Goal: Task Accomplishment & Management: Use online tool/utility

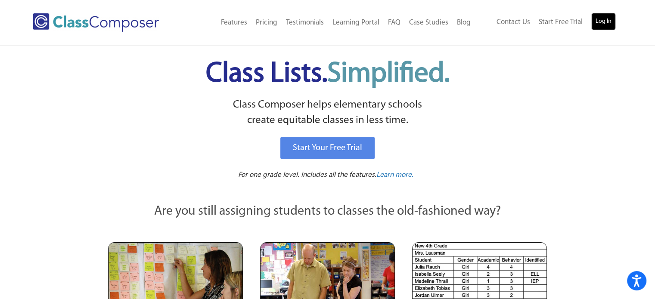
click at [608, 24] on link "Log In" at bounding box center [604, 21] width 25 height 17
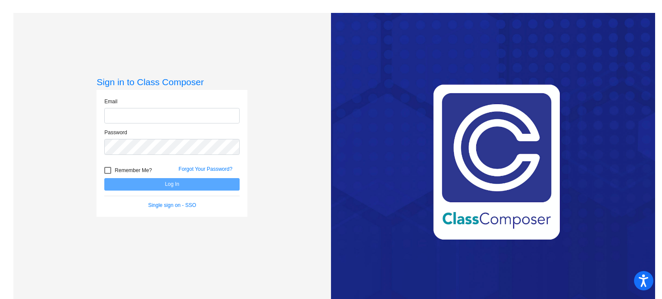
type input "[EMAIL_ADDRESS][DOMAIN_NAME]"
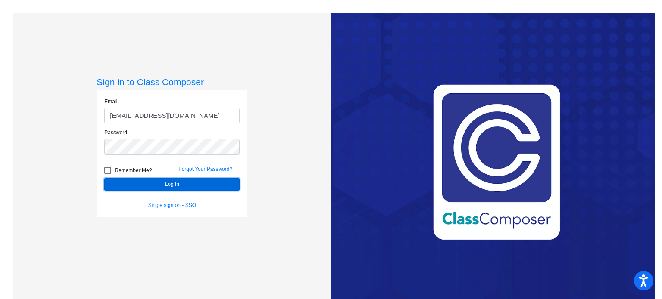
click at [145, 183] on button "Log In" at bounding box center [171, 184] width 135 height 12
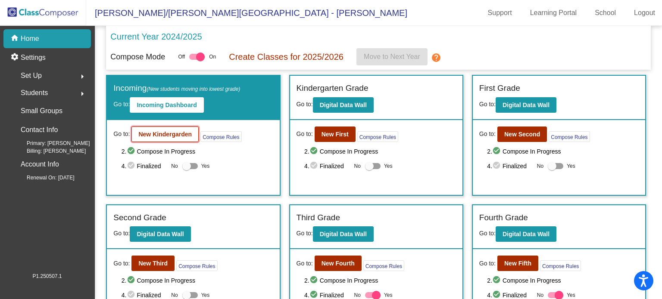
click at [171, 134] on b "New Kindergarden" at bounding box center [164, 134] width 53 height 7
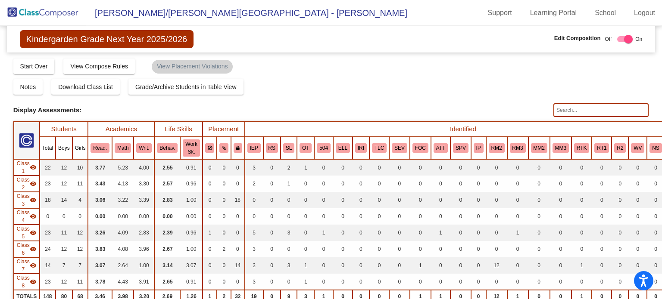
click at [566, 112] on input "text" at bounding box center [600, 110] width 95 height 14
click at [569, 106] on input "[PERSON_NAME]" at bounding box center [600, 110] width 95 height 14
type input "e"
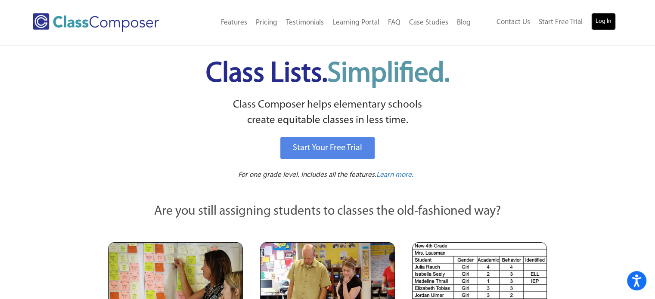
click at [603, 20] on link "Log In" at bounding box center [604, 21] width 25 height 17
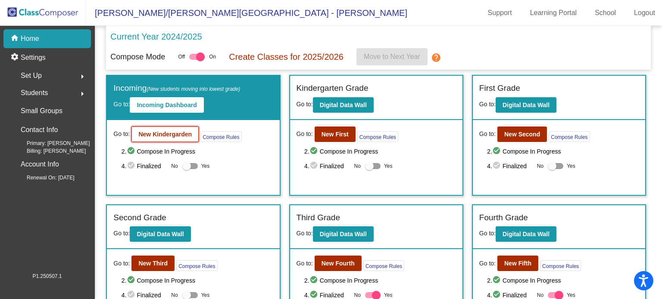
click at [158, 134] on b "New Kindergarden" at bounding box center [164, 134] width 53 height 7
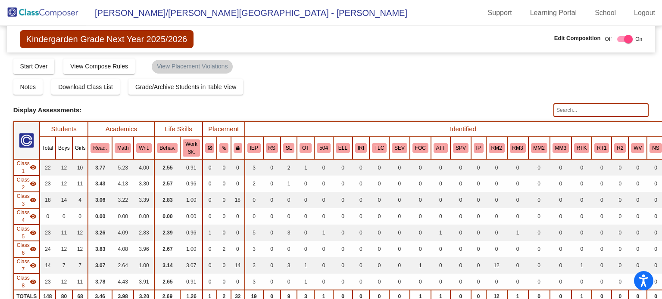
click at [567, 111] on input "text" at bounding box center [600, 110] width 95 height 14
type input "[PERSON_NAME]"
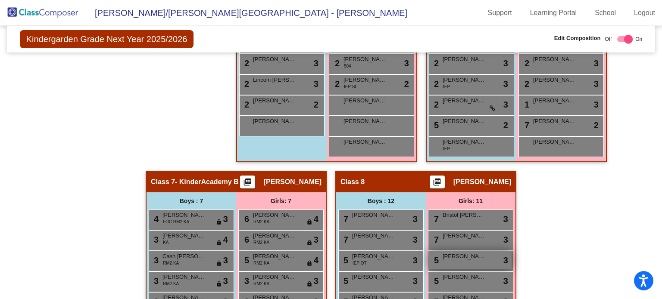
scroll to position [757, 0]
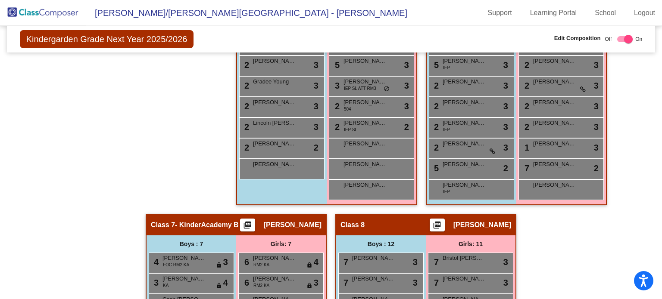
click at [569, 224] on div "Hallway - Hallway Class picture_as_pdf Add Student First Name Last Name Student…" at bounding box center [331, 43] width 636 height 944
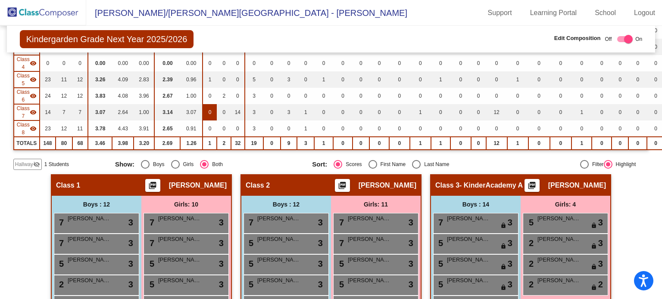
scroll to position [24, 0]
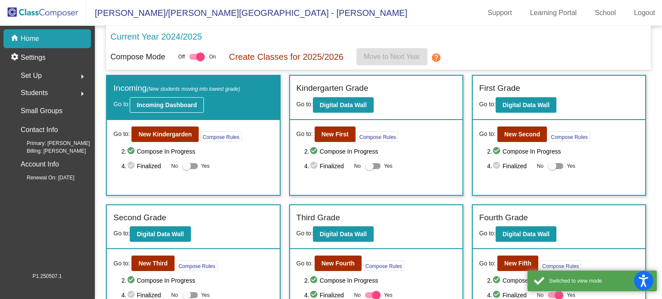
click at [153, 105] on b "Incoming Dashboard" at bounding box center [167, 105] width 60 height 7
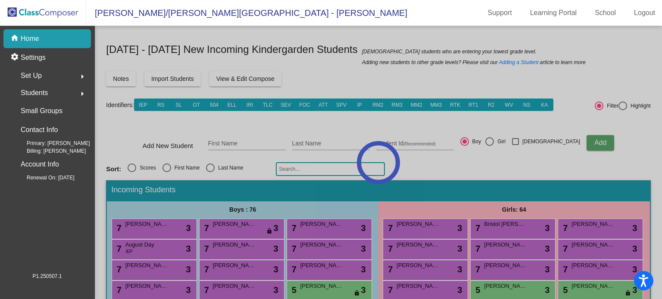
scroll to position [43, 0]
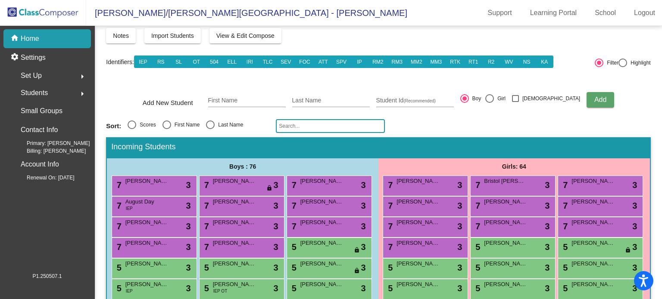
click at [316, 128] on input "text" at bounding box center [330, 126] width 109 height 14
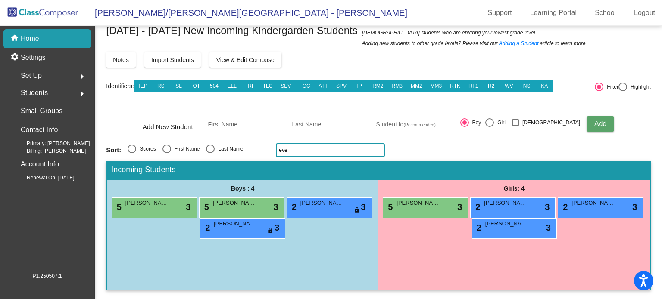
scroll to position [19, 0]
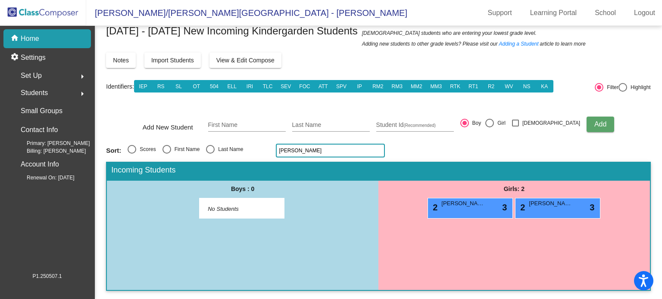
drag, startPoint x: 532, startPoint y: 212, endPoint x: 512, endPoint y: 240, distance: 34.6
click at [512, 240] on div "Girls: 2 2 Everly Bisbee lock do_not_disturb_alt 3 2 Everly Bisbee lock do_not_…" at bounding box center [513, 236] width 271 height 110
drag, startPoint x: 302, startPoint y: 149, endPoint x: 277, endPoint y: 146, distance: 24.7
click at [277, 146] on input "[PERSON_NAME]" at bounding box center [330, 151] width 109 height 14
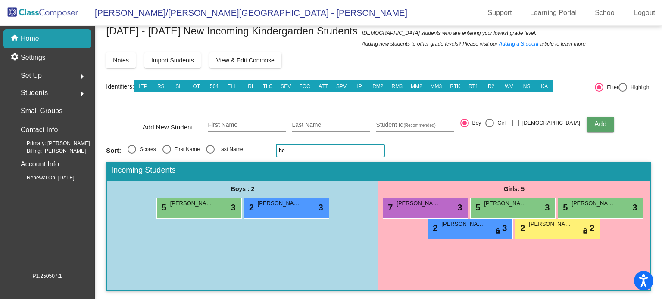
type input "h"
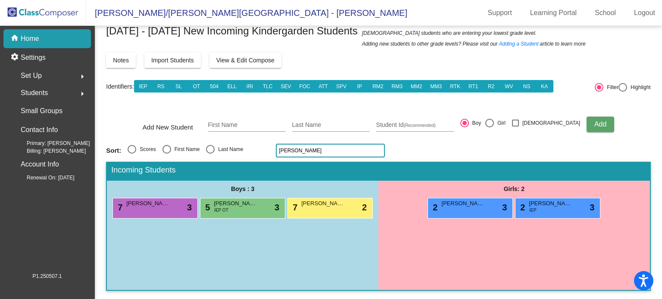
click at [287, 148] on input "eli" at bounding box center [330, 151] width 109 height 14
type input "e"
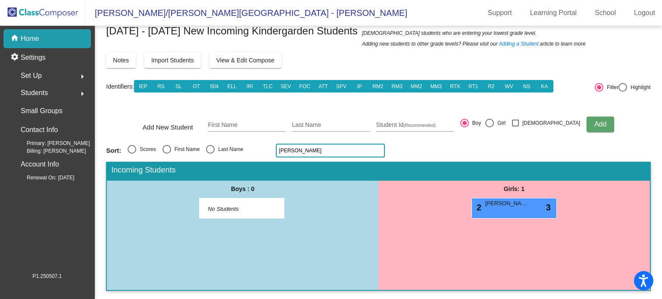
scroll to position [0, 0]
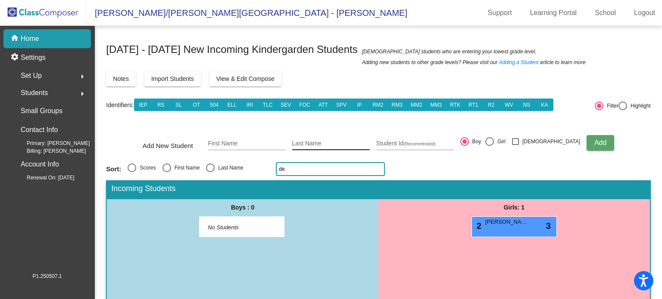
type input "d"
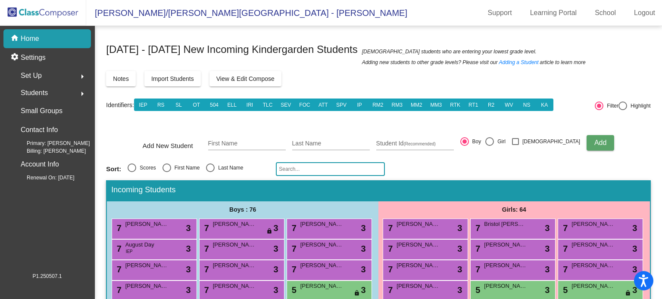
click at [352, 169] on input "text" at bounding box center [330, 169] width 109 height 14
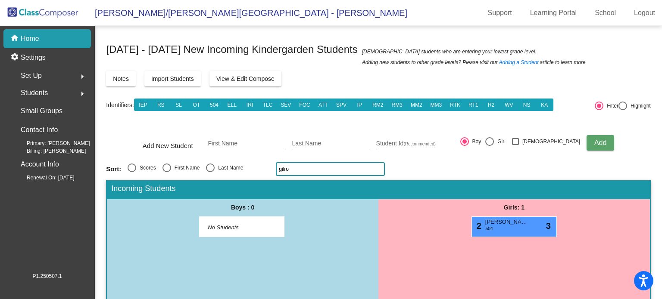
type input "gilroy"
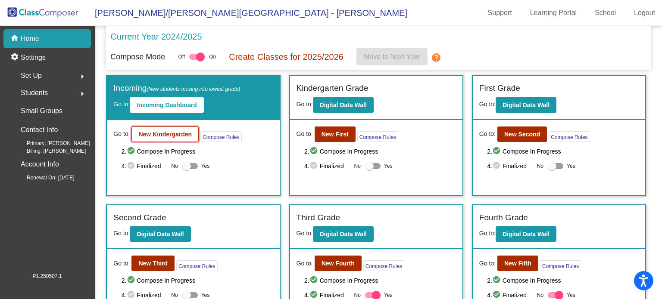
click at [160, 132] on b "New Kindergarden" at bounding box center [164, 134] width 53 height 7
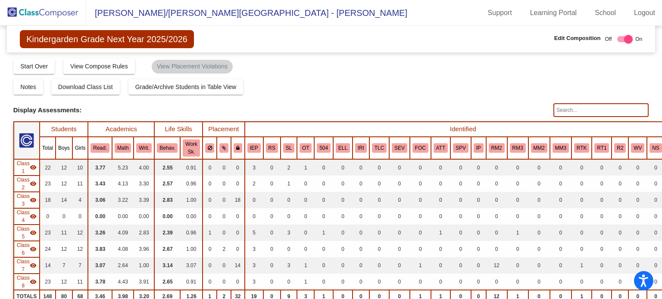
click at [595, 110] on input "text" at bounding box center [600, 110] width 95 height 14
type input "gilroy"
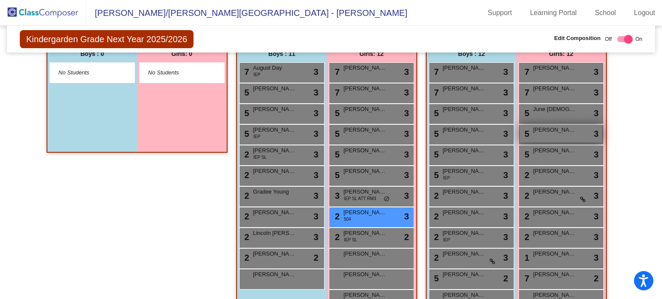
scroll to position [560, 0]
